Goal: Task Accomplishment & Management: Manage account settings

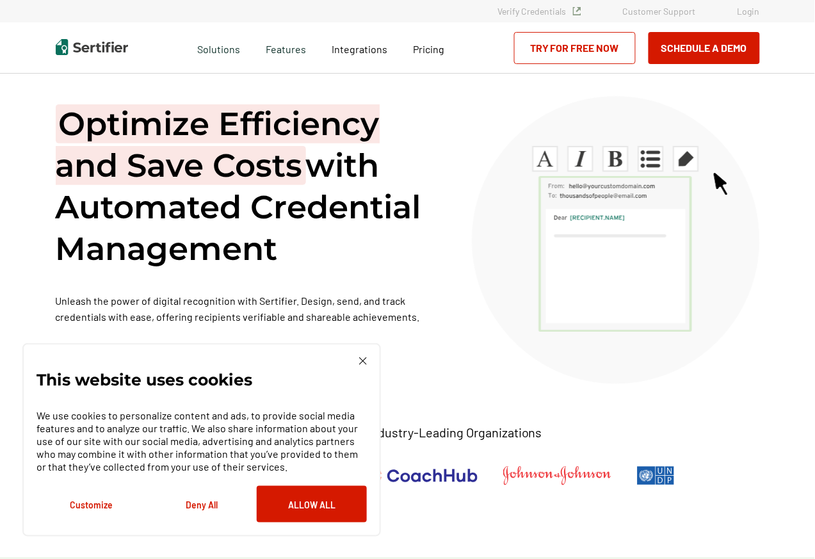
click at [757, 13] on link "Login" at bounding box center [749, 11] width 22 height 11
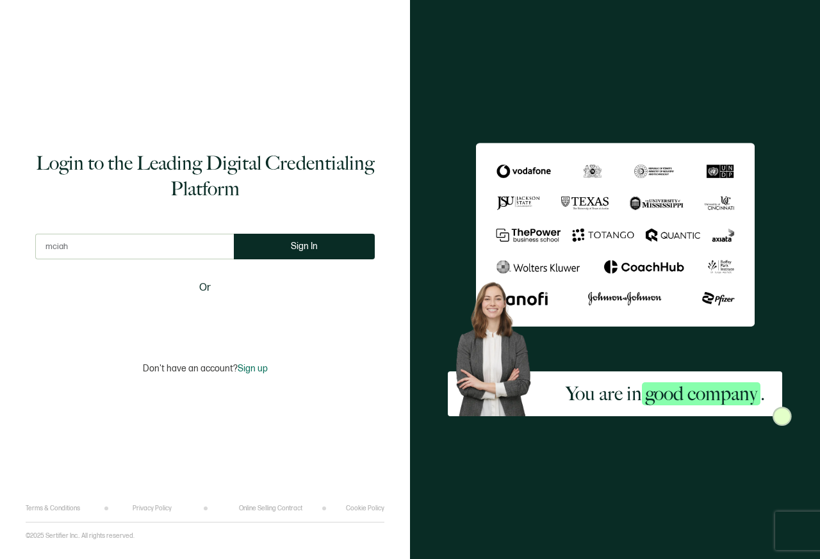
type input "mcia"
type input "[PERSON_NAME][EMAIL_ADDRESS][DOMAIN_NAME]"
click at [321, 247] on button "Sign In" at bounding box center [304, 247] width 141 height 26
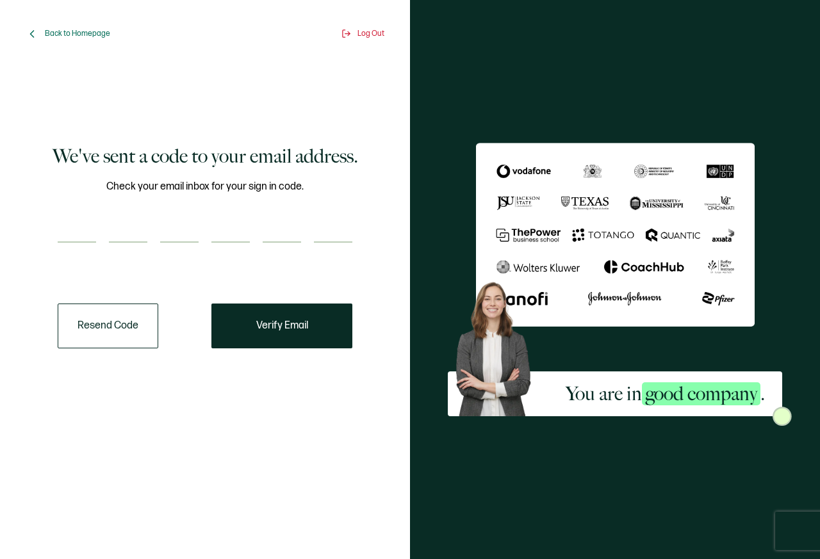
click at [56, 236] on div "We've sent a code to your email address. Check your email inbox for your sign i…" at bounding box center [204, 246] width 339 height 344
click at [72, 228] on input "number" at bounding box center [77, 230] width 38 height 26
type input "1"
type input "7"
type input "1"
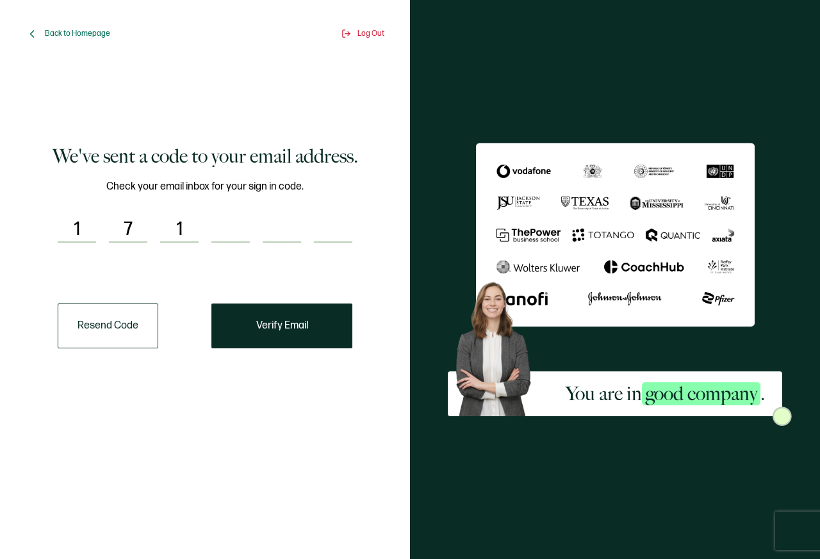
type input "3"
type input "2"
type input "5"
